Goal: Task Accomplishment & Management: Manage account settings

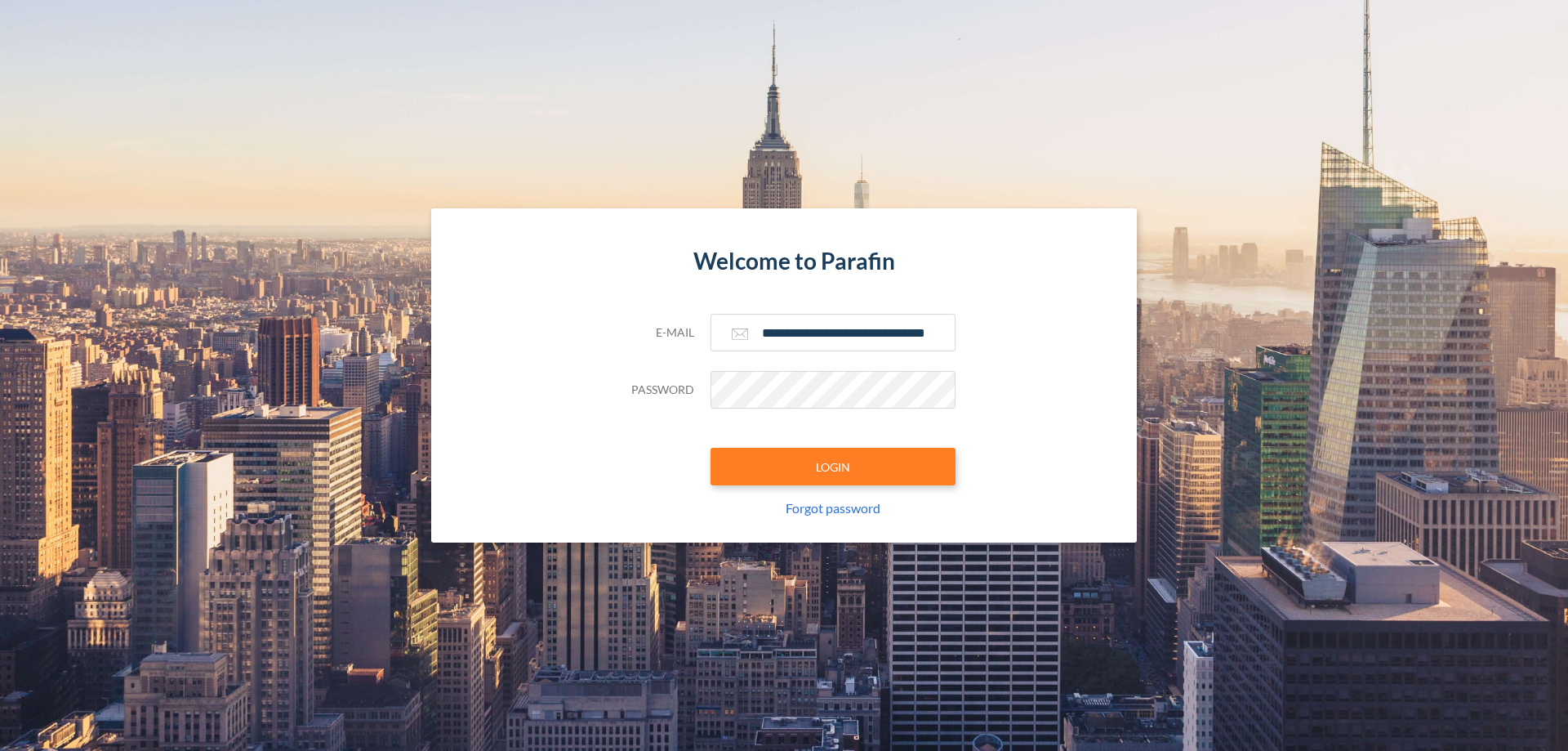
type input "**********"
click at [833, 467] on button "LOGIN" at bounding box center [833, 467] width 245 height 37
